Goal: Complete application form: Complete application form

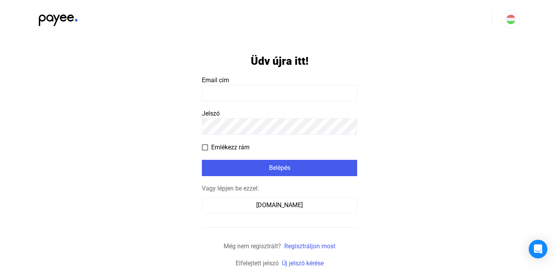
click at [235, 90] on input at bounding box center [279, 93] width 155 height 16
paste input "**********"
type input "**********"
click input "submit" at bounding box center [0, 0] width 0 height 0
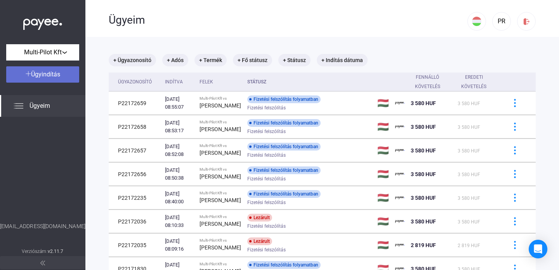
click at [55, 77] on span "Ügyindítás" at bounding box center [45, 74] width 29 height 7
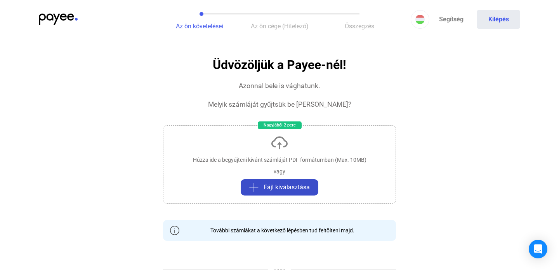
click at [288, 185] on span "Fájl kiválasztása" at bounding box center [286, 187] width 46 height 9
click at [284, 30] on span "Az ön cége (Hitelező)" at bounding box center [280, 26] width 58 height 7
click at [286, 28] on span "Az ön cége (Hitelező)" at bounding box center [280, 26] width 58 height 7
click at [285, 28] on span "Az ön cége (Hitelező)" at bounding box center [280, 26] width 58 height 7
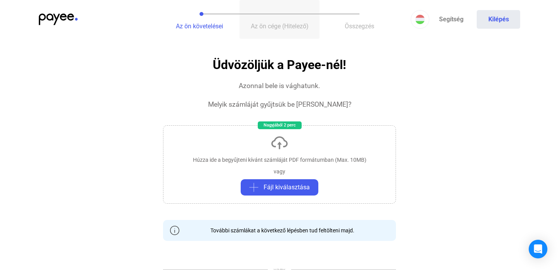
drag, startPoint x: 286, startPoint y: 28, endPoint x: 288, endPoint y: 35, distance: 7.4
click at [286, 28] on span "Az ön cége (Hitelező)" at bounding box center [280, 26] width 58 height 7
click at [272, 230] on div "További számlákat a következő lépésben tud feltölteni majd." at bounding box center [279, 231] width 150 height 8
click at [301, 227] on div "További számlákat a következő lépésben tud feltölteni majd." at bounding box center [279, 231] width 150 height 8
drag, startPoint x: 309, startPoint y: 227, endPoint x: 319, endPoint y: 227, distance: 10.5
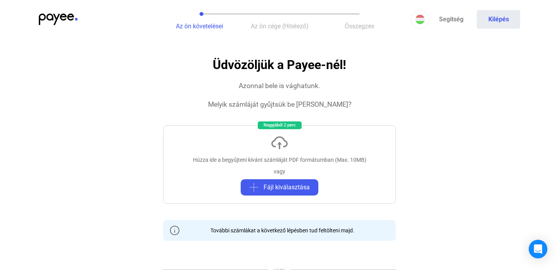
click at [315, 227] on div "További számlákat a következő lépésben tud feltölteni majd." at bounding box center [279, 231] width 150 height 8
drag, startPoint x: 319, startPoint y: 227, endPoint x: 333, endPoint y: 226, distance: 13.6
click at [322, 227] on div "További számlákat a következő lépésben tud feltölteni majd." at bounding box center [279, 231] width 150 height 8
click at [360, 216] on section "Üdvözöljük a Payee-nél! Azonnal bele is vághatunk. Melyik számláját gyűjtsük be…" at bounding box center [279, 228] width 233 height 341
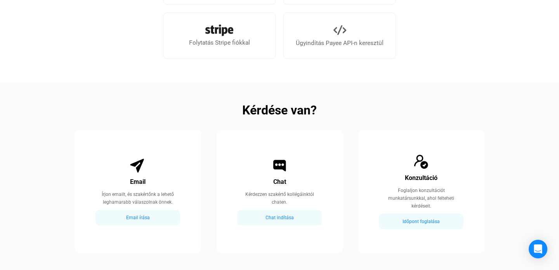
scroll to position [378, 0]
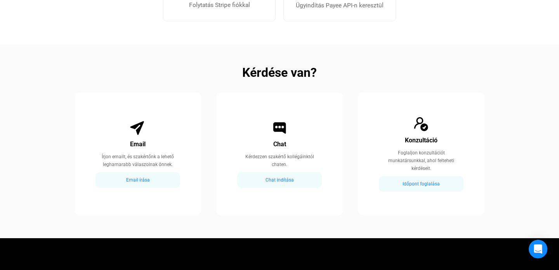
click at [282, 180] on div "Chat indítása" at bounding box center [279, 179] width 80 height 9
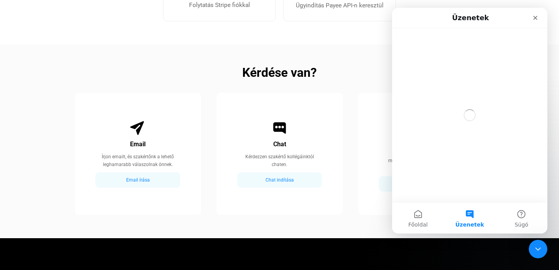
scroll to position [0, 0]
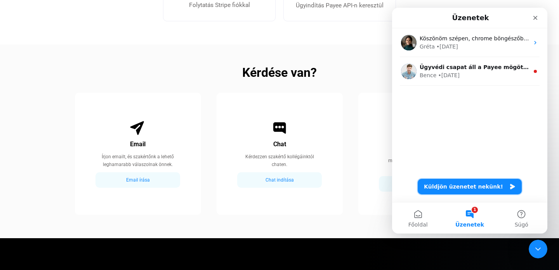
click at [458, 190] on button "Küldjön üzenetet nekünk!" at bounding box center [469, 187] width 104 height 16
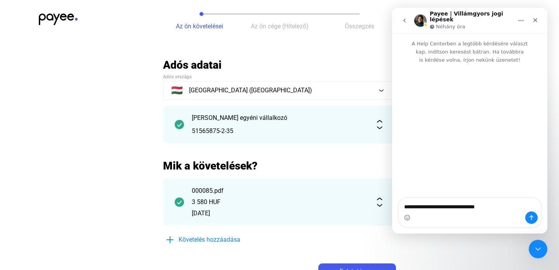
type textarea "**********"
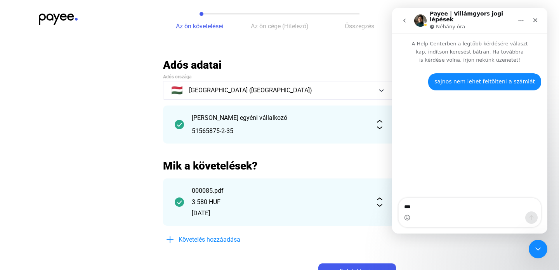
type textarea "***"
type textarea "**********"
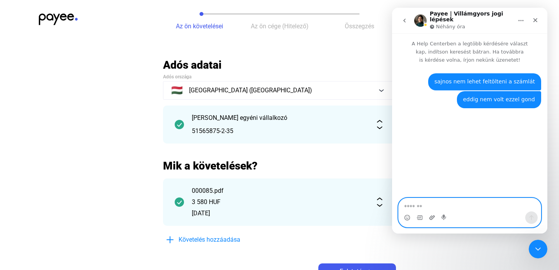
click at [431, 217] on icon "Csatolmány feltöltése" at bounding box center [432, 218] width 6 height 6
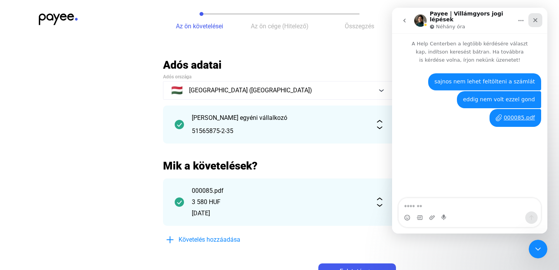
click at [533, 19] on icon "Bezárás" at bounding box center [535, 20] width 6 height 6
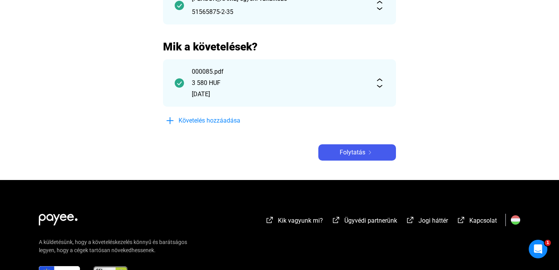
scroll to position [182, 0]
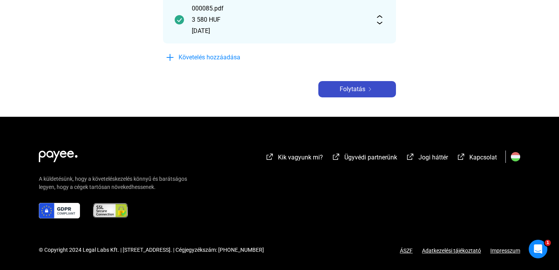
click at [363, 89] on span "Folytatás" at bounding box center [352, 89] width 26 height 9
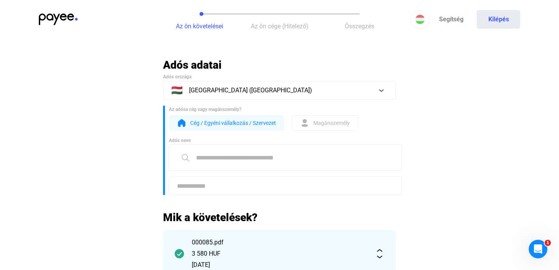
scroll to position [53, 0]
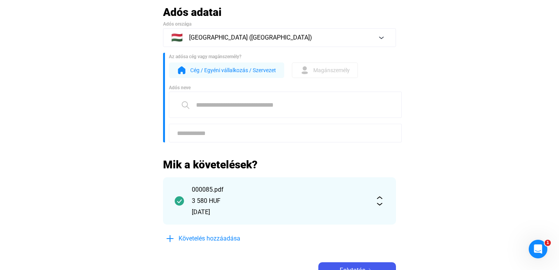
click at [316, 72] on span "Magánszemély" at bounding box center [331, 70] width 36 height 9
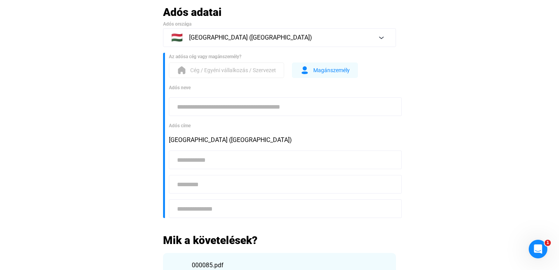
click at [266, 106] on input at bounding box center [285, 106] width 233 height 19
type input "**********"
